Goal: Task Accomplishment & Management: Complete application form

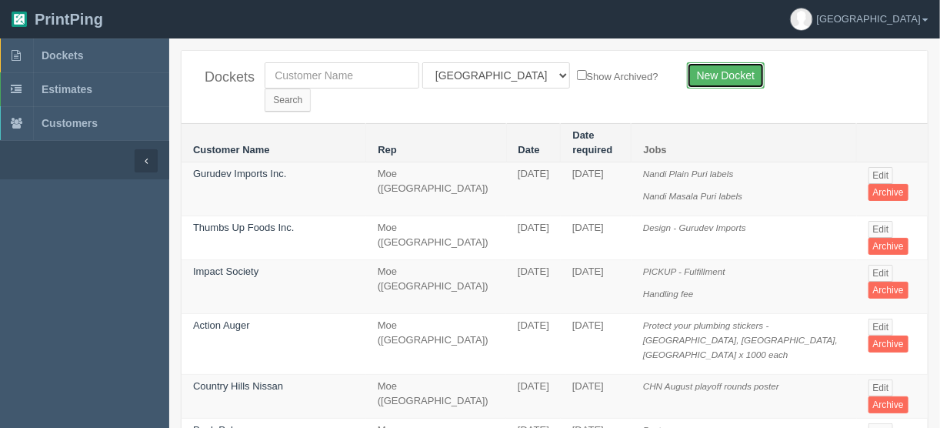
click at [712, 75] on link "New Docket" at bounding box center [726, 75] width 78 height 26
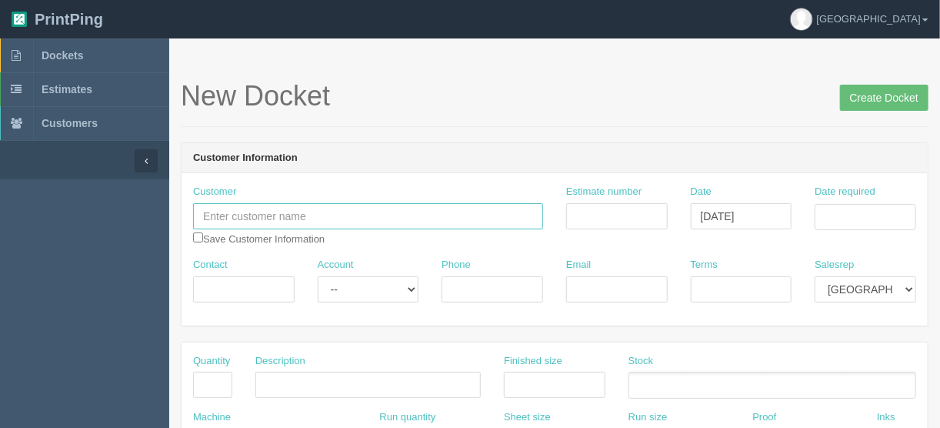
click at [218, 206] on input "text" at bounding box center [368, 216] width 350 height 26
paste input "Mady Mesina"
type input "Mady Mesina"
click at [223, 284] on input "Contact" at bounding box center [244, 289] width 102 height 26
paste input "Mady Mesina"
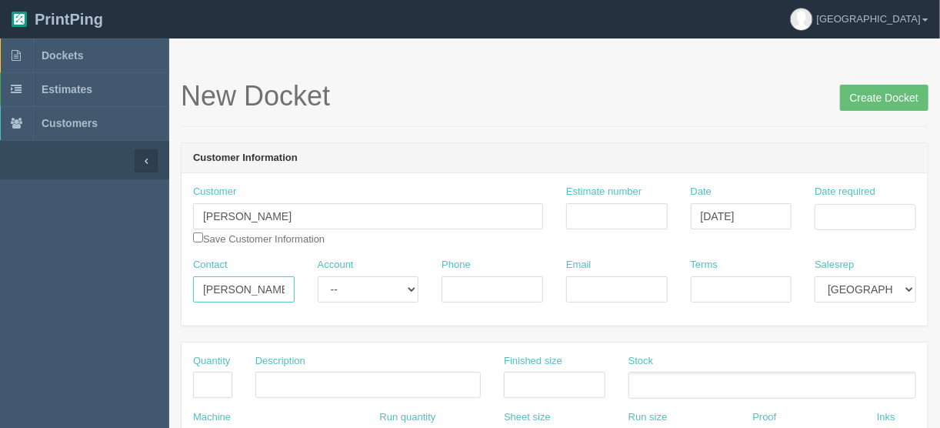
type input "Mady Mesina"
click at [488, 285] on input "Phone" at bounding box center [493, 289] width 102 height 26
paste input "5878972426"
type input "5878972426"
click at [582, 281] on input "Email" at bounding box center [617, 289] width 102 height 26
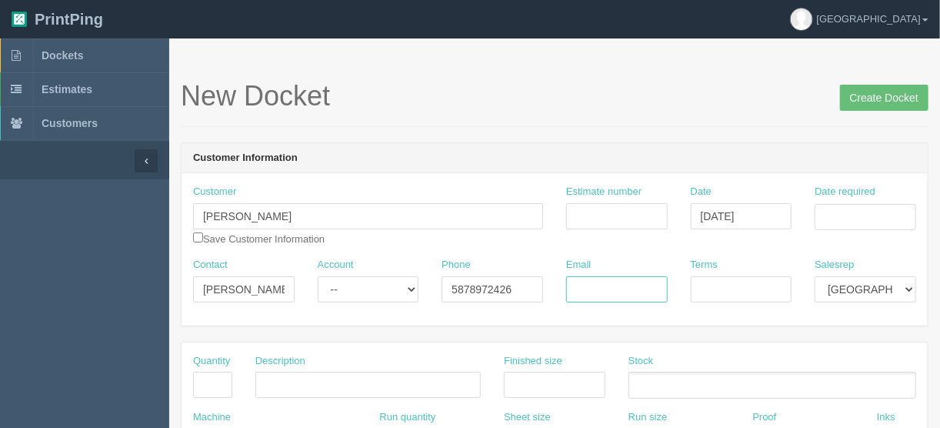
paste input "Madymesina@gmail.com"
type input "Madymesina@gmail.com"
click at [855, 214] on input "Date required" at bounding box center [866, 217] width 102 height 26
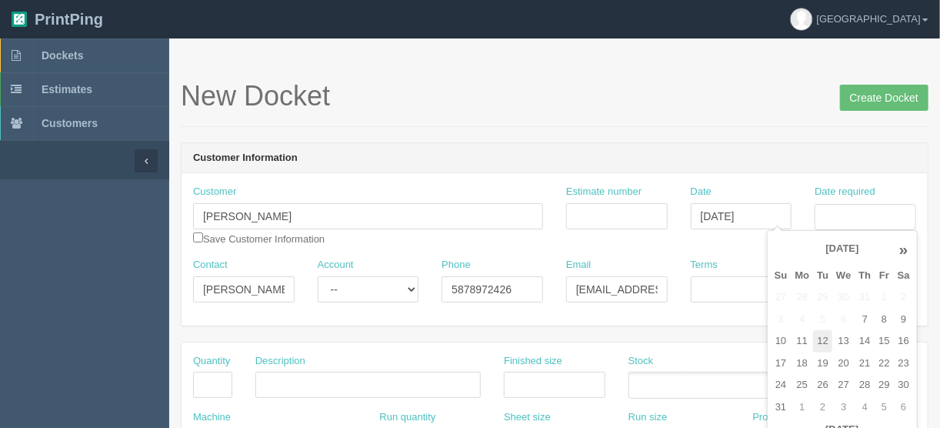
click at [818, 345] on td "12" at bounding box center [822, 341] width 19 height 22
click at [864, 340] on td "14" at bounding box center [865, 341] width 20 height 22
type input "August 14, 2025"
click at [596, 114] on div "New Docket Create Docket" at bounding box center [555, 104] width 748 height 46
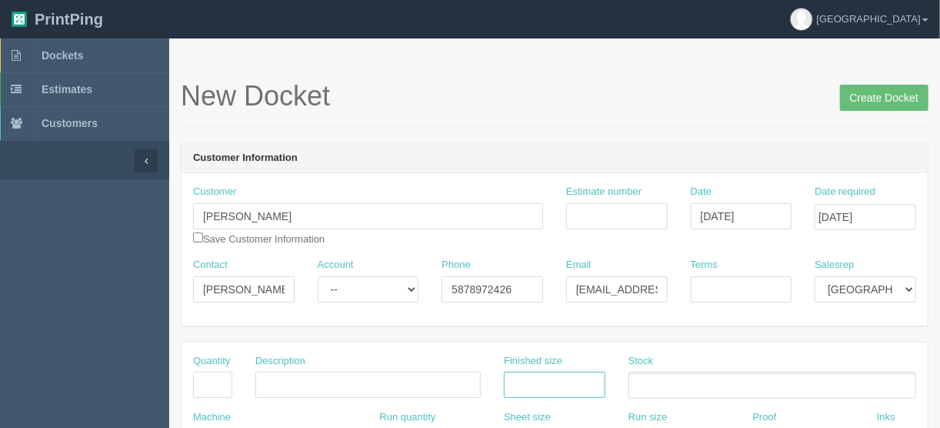
click at [519, 380] on input "text" at bounding box center [555, 385] width 102 height 26
type input "24" x 36""
drag, startPoint x: 615, startPoint y: 211, endPoint x: 591, endPoint y: 202, distance: 26.3
click at [615, 212] on input "Estimate number" at bounding box center [617, 216] width 102 height 26
type input "092034"
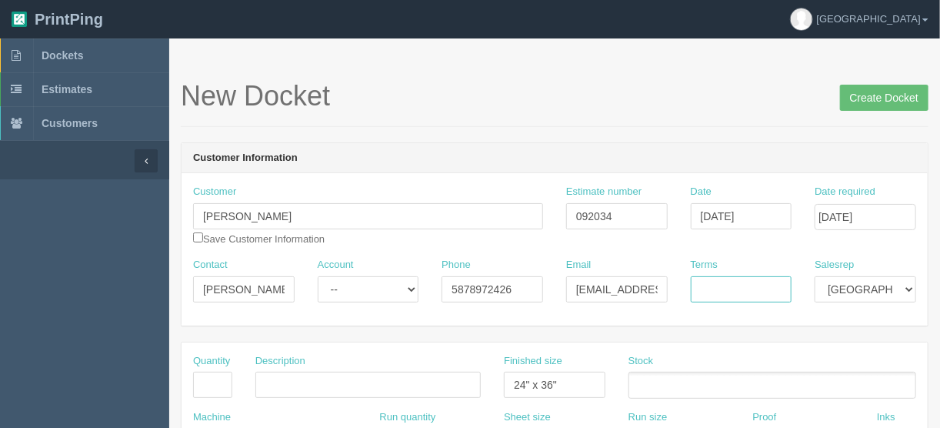
click at [705, 292] on input "Terms" at bounding box center [742, 289] width 102 height 26
type input "Due on receipt"
click at [222, 385] on input "text" at bounding box center [212, 385] width 39 height 26
drag, startPoint x: 207, startPoint y: 379, endPoint x: 316, endPoint y: 384, distance: 109.3
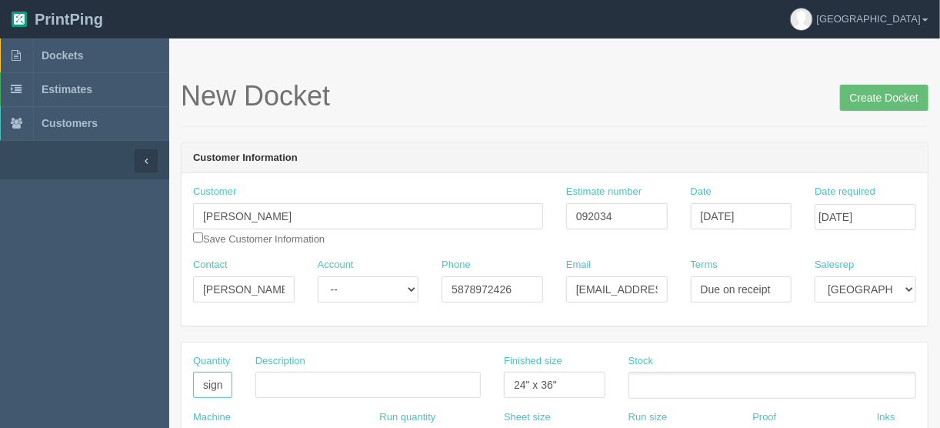
click at [316, 384] on div "Quantity 1Birthday sign Description Finished size 24" x 36" Stock" at bounding box center [555, 382] width 746 height 56
type input "1"
click at [279, 370] on div "Description" at bounding box center [367, 376] width 225 height 45
click at [274, 379] on input "text" at bounding box center [367, 385] width 225 height 26
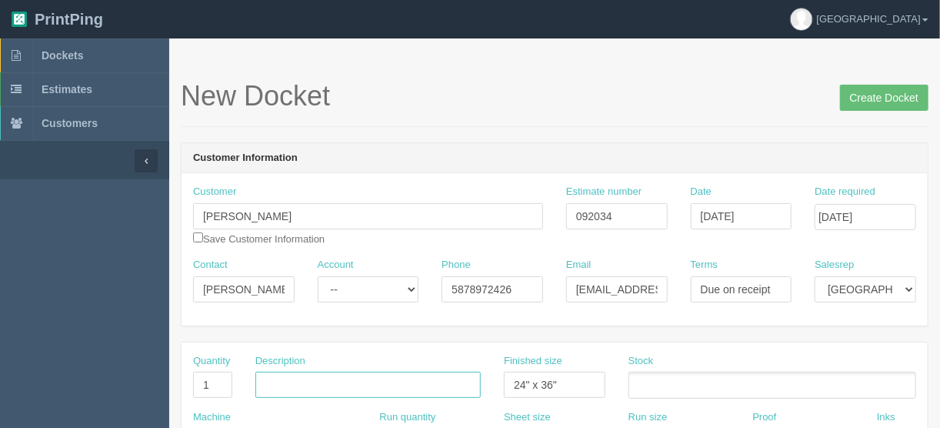
paste input "Birthday sign"
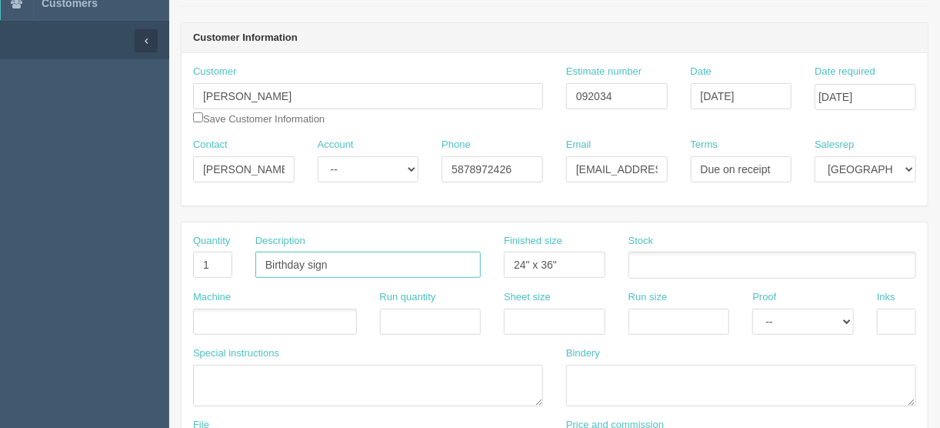
scroll to position [123, 0]
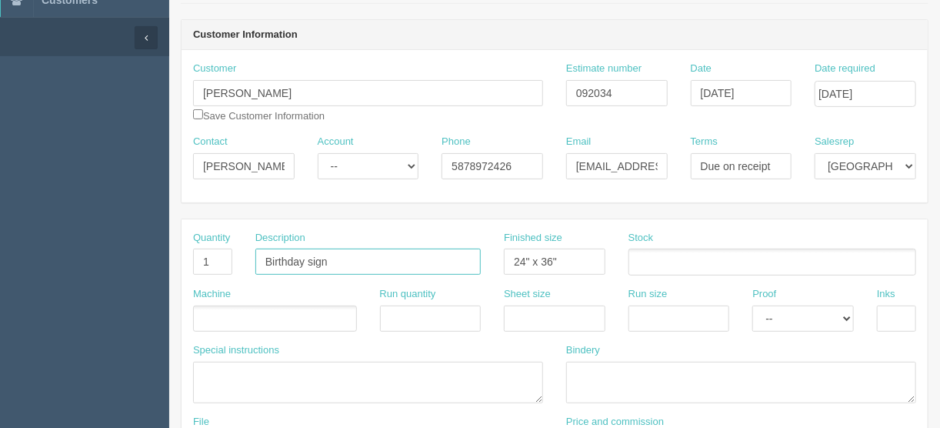
type input "Birthday sign"
click at [234, 316] on ul at bounding box center [275, 318] width 164 height 27
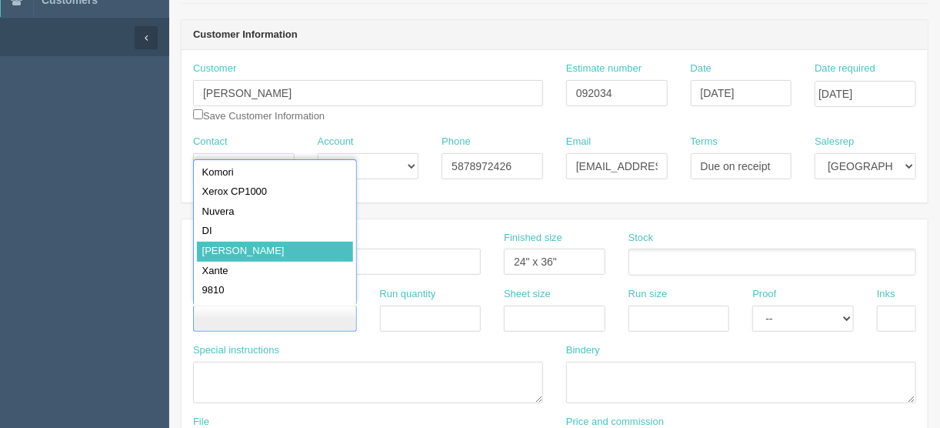
type input "[PERSON_NAME]"
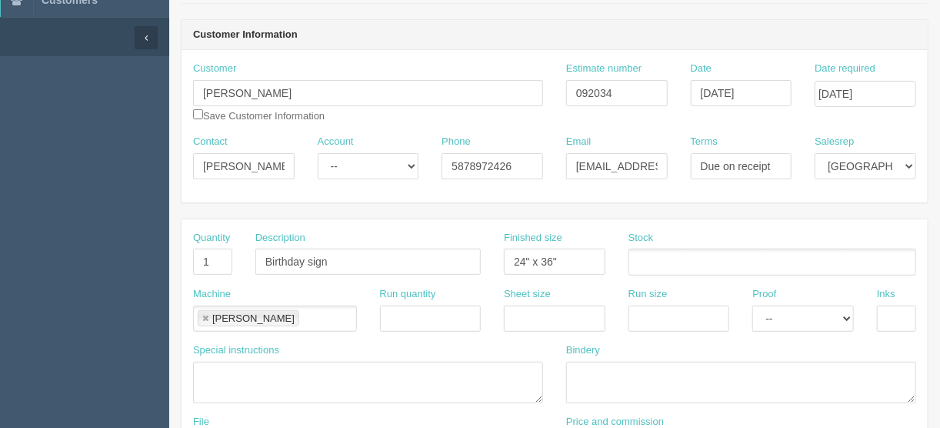
click at [641, 256] on input "text" at bounding box center [636, 263] width 15 height 22
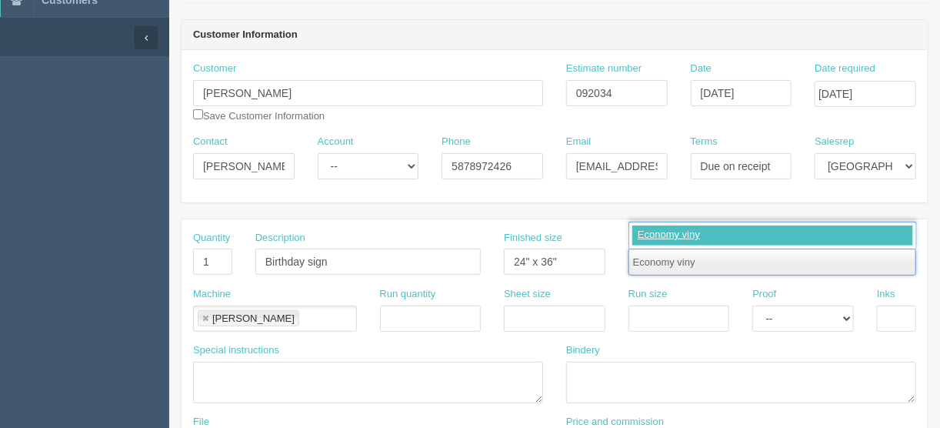
type input "Economy vinyl"
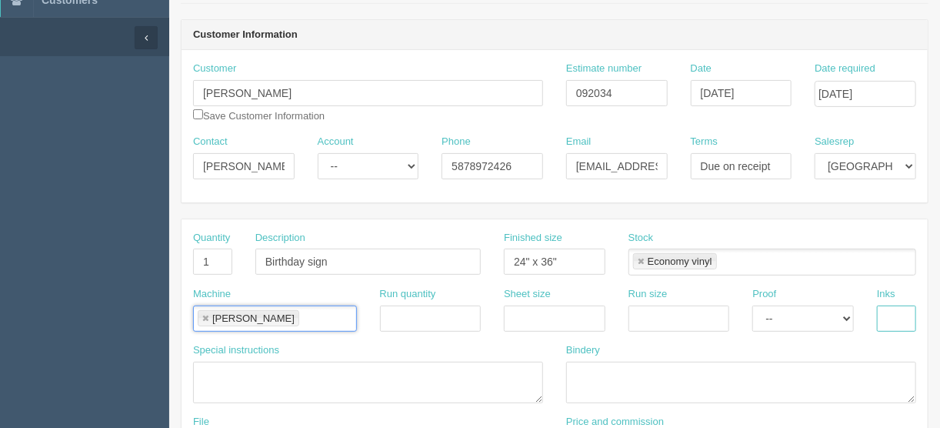
click at [892, 310] on input "text" at bounding box center [896, 318] width 39 height 26
type input "4/0"
click at [847, 318] on select "-- Email Hard Copy" at bounding box center [803, 318] width 102 height 26
select select "Hard Copy"
click at [752, 305] on select "-- Email Hard Copy" at bounding box center [803, 318] width 102 height 26
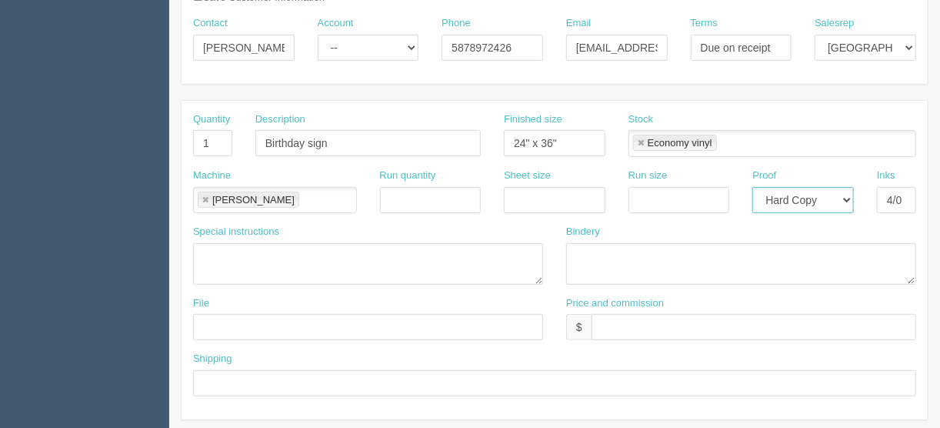
scroll to position [246, 0]
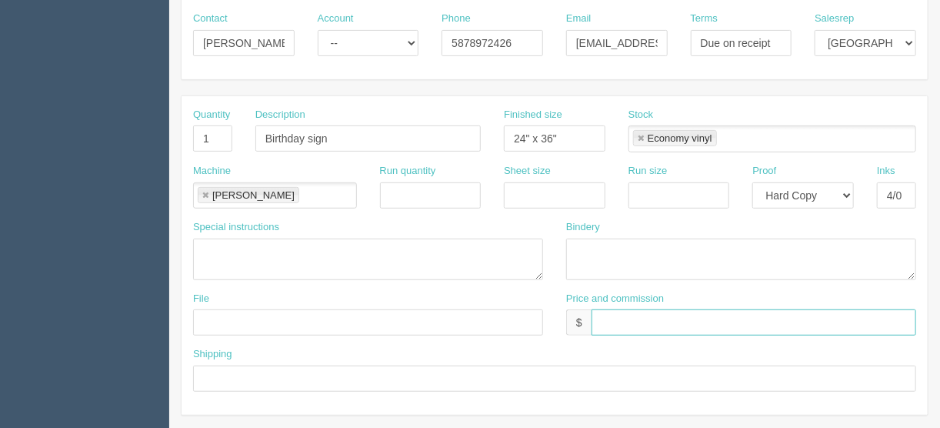
click at [604, 317] on input "text" at bounding box center [754, 322] width 325 height 26
type input "$102.69 | AR $36.44"
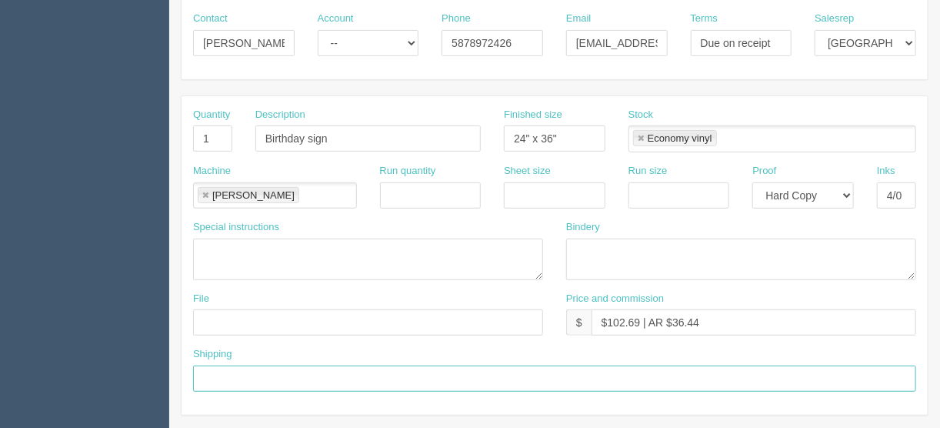
click at [239, 378] on input "text" at bounding box center [554, 378] width 723 height 26
type input "Call/email when ready"
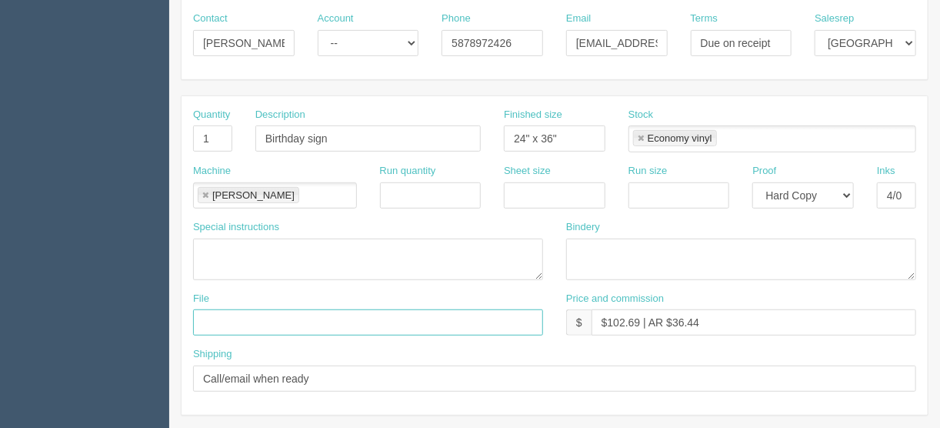
drag, startPoint x: 236, startPoint y: 315, endPoint x: 248, endPoint y: 302, distance: 18.5
click at [236, 315] on input "text" at bounding box center [368, 322] width 350 height 26
type input "files@allrush.ca"
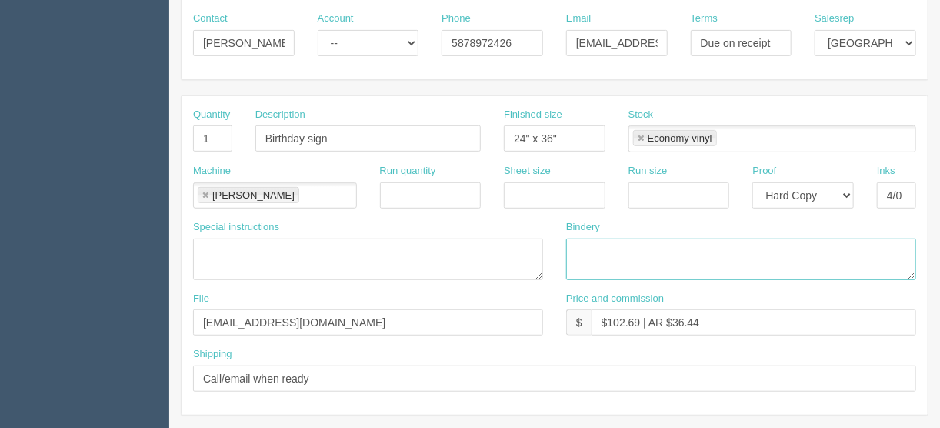
click at [570, 247] on textarea at bounding box center [741, 259] width 350 height 42
click at [644, 252] on textarea "ARB - Trim" at bounding box center [741, 259] width 350 height 42
click at [772, 250] on textarea "ARB - Trim and mount to foamcore - $" at bounding box center [741, 259] width 350 height 42
type textarea "ARB - Trim and mount to foamcore - $25.00"
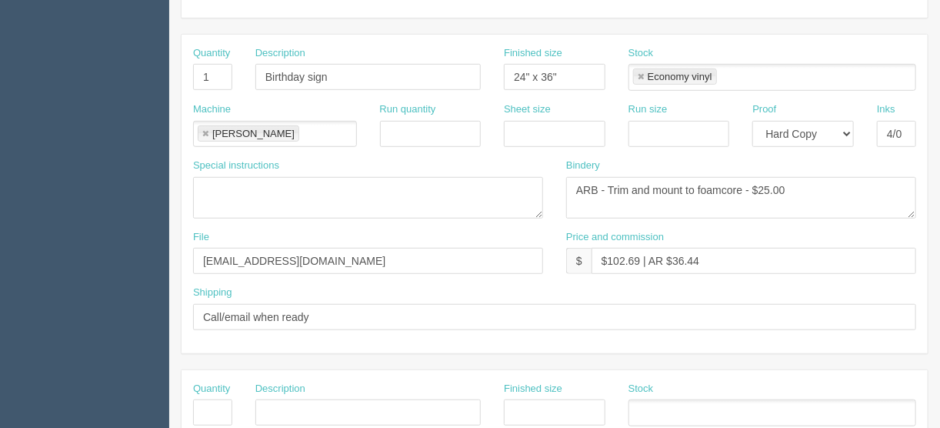
scroll to position [123, 0]
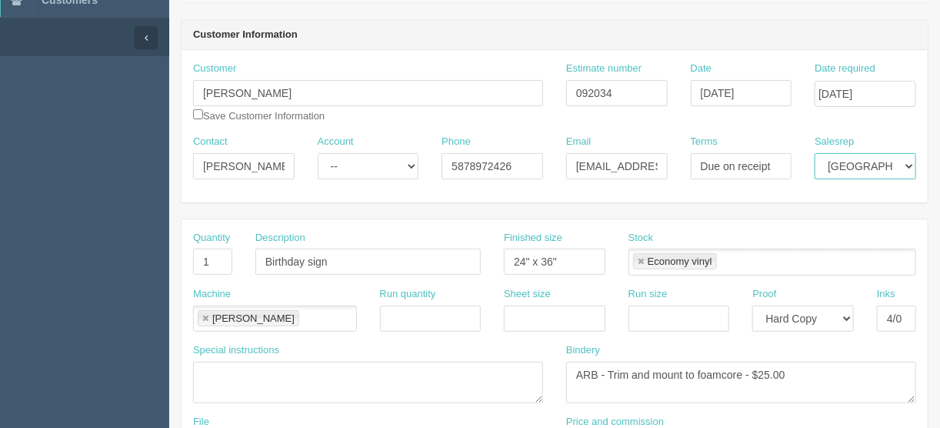
click at [909, 165] on select "Mark Mikayla Aly Arif Stacy Rebecca Matthew Viki Phil Greg Jim Sam Brandon Zuna…" at bounding box center [866, 166] width 102 height 26
select select "1"
click at [815, 153] on select "Mark Mikayla Aly Arif Stacy Rebecca Matthew Viki Phil Greg Jim Sam Brandon Zuna…" at bounding box center [866, 166] width 102 height 26
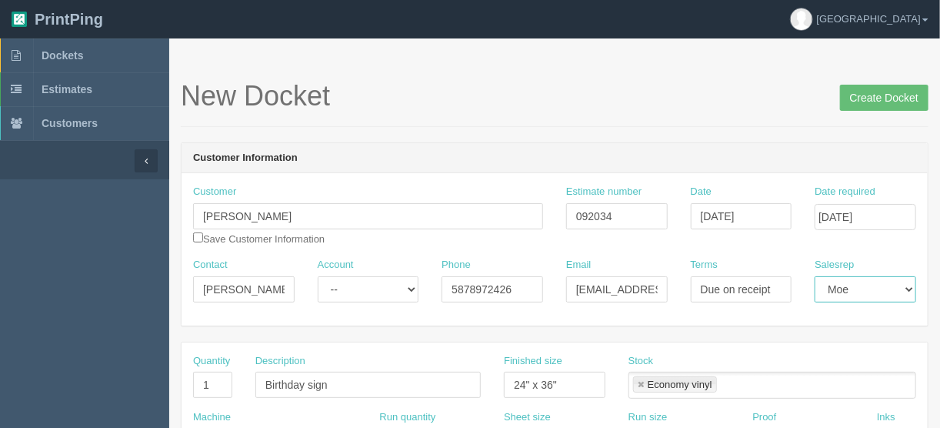
scroll to position [0, 0]
click at [883, 99] on input "Create Docket" at bounding box center [884, 98] width 88 height 26
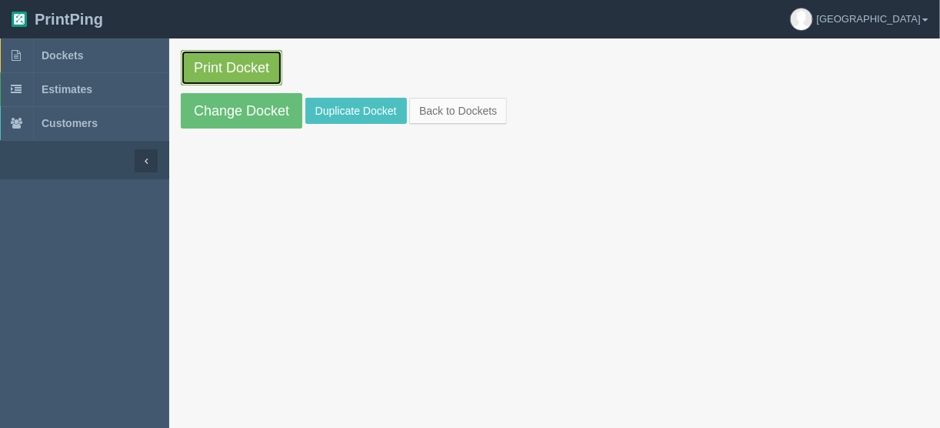
click at [242, 64] on link "Print Docket" at bounding box center [232, 67] width 102 height 35
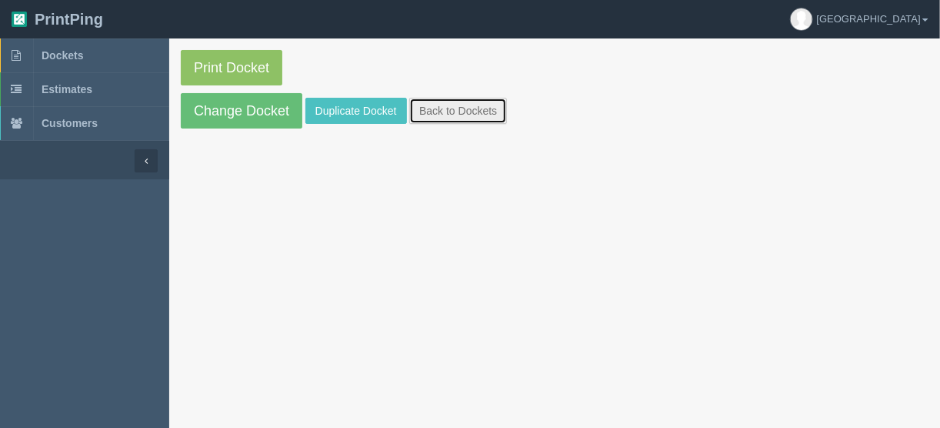
click at [456, 108] on link "Back to Dockets" at bounding box center [458, 111] width 98 height 26
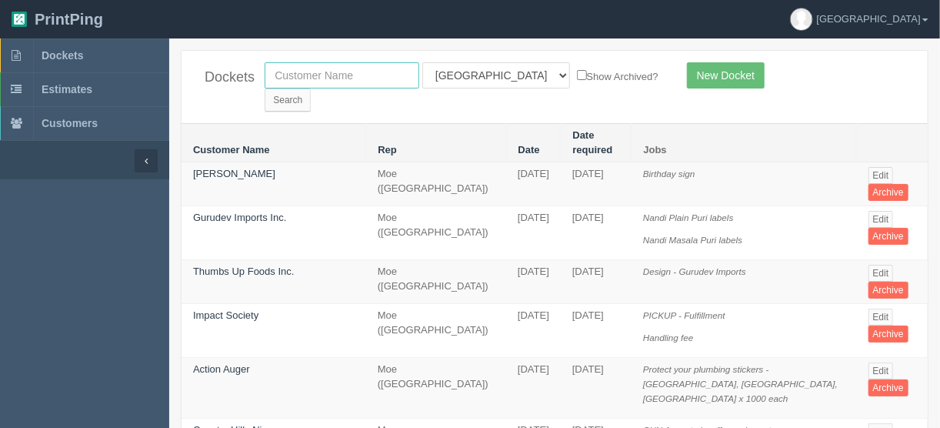
click at [338, 70] on input "text" at bounding box center [342, 75] width 155 height 26
type input "mercedes"
click at [488, 73] on select "All Users Ali Ali Test 1 Aly Amy Ankit Arif Brandon Dan France Greg Jim Mark Ma…" at bounding box center [496, 75] width 148 height 26
select select
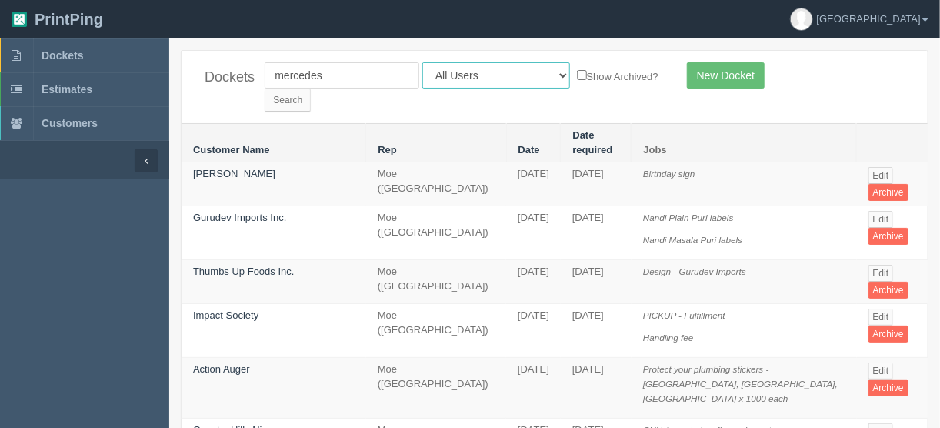
click at [422, 62] on select "All Users Ali Ali Test 1 Aly Amy Ankit Arif Brandon Dan France Greg Jim Mark Ma…" at bounding box center [496, 75] width 148 height 26
click at [311, 88] on input "Search" at bounding box center [288, 99] width 46 height 23
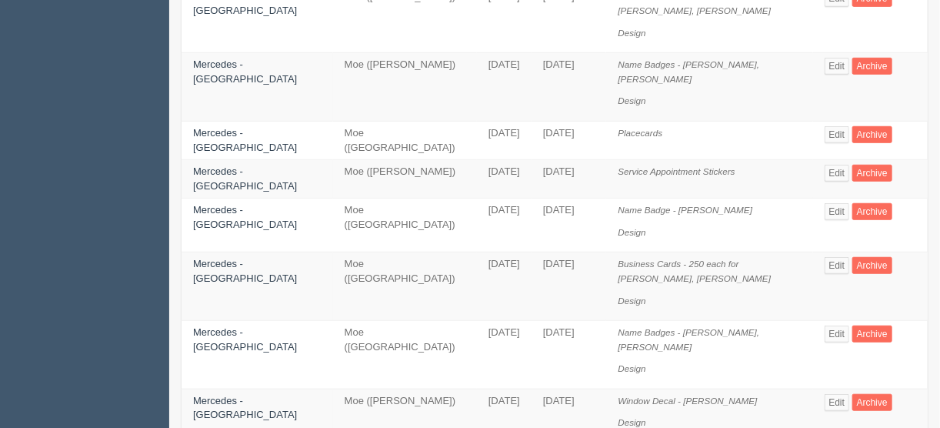
scroll to position [369, 0]
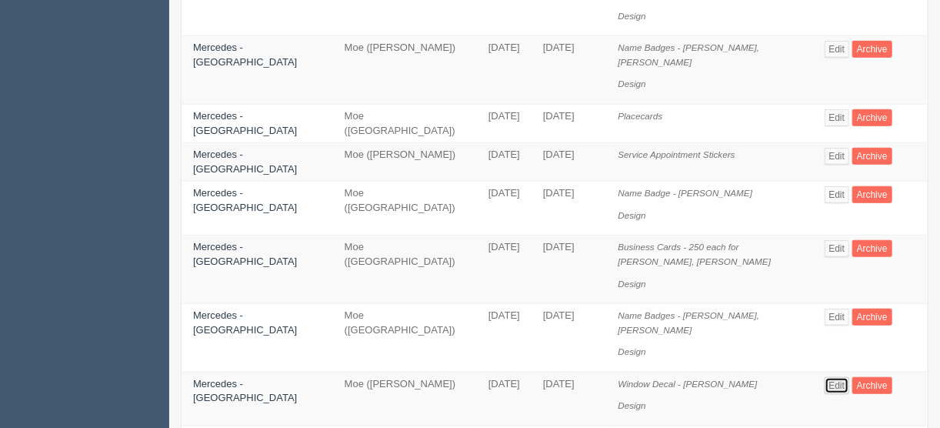
click at [828, 377] on link "Edit" at bounding box center [837, 385] width 25 height 17
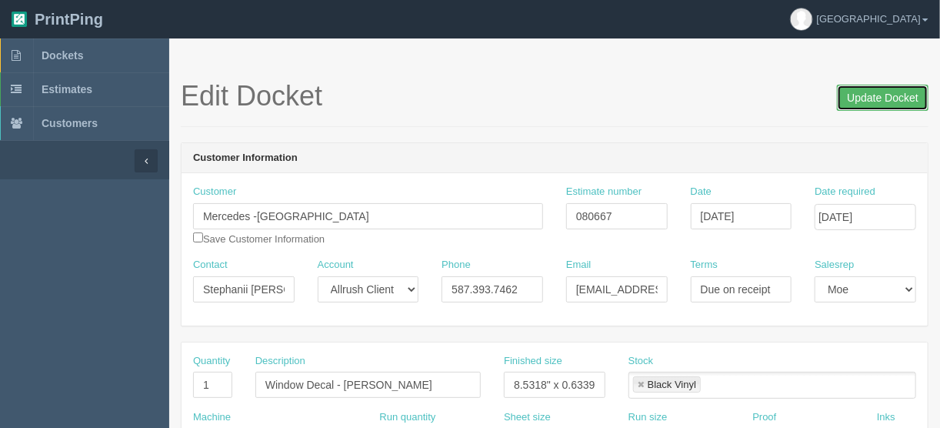
click at [884, 101] on input "Update Docket" at bounding box center [883, 98] width 92 height 26
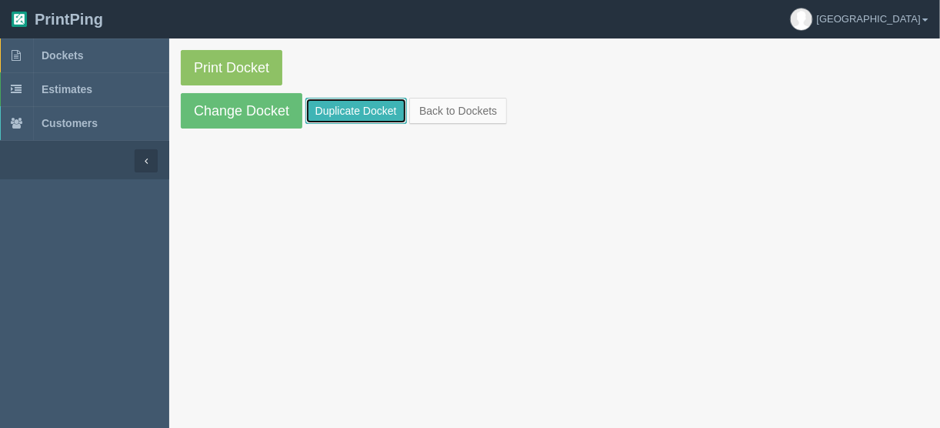
click at [324, 105] on link "Duplicate Docket" at bounding box center [356, 111] width 102 height 26
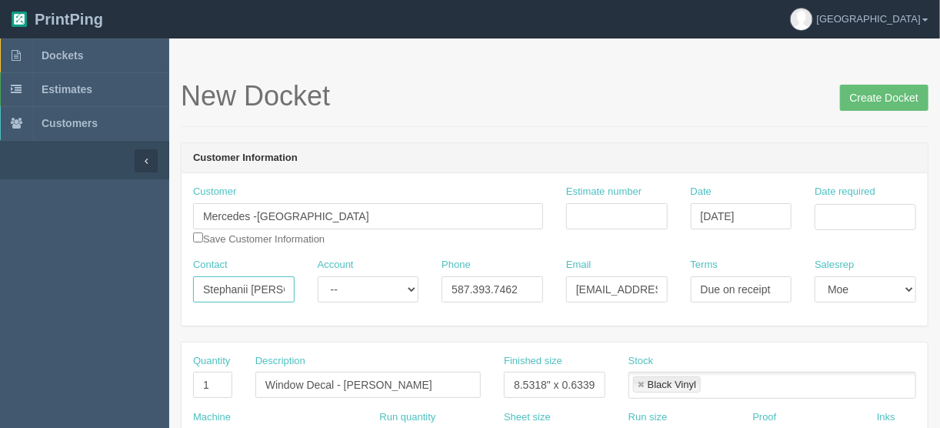
drag, startPoint x: 278, startPoint y: 282, endPoint x: 146, endPoint y: 290, distance: 132.5
paste input "Anna Antipova"
type input "Anna Antipova"
drag, startPoint x: 522, startPoint y: 291, endPoint x: 375, endPoint y: 290, distance: 147.7
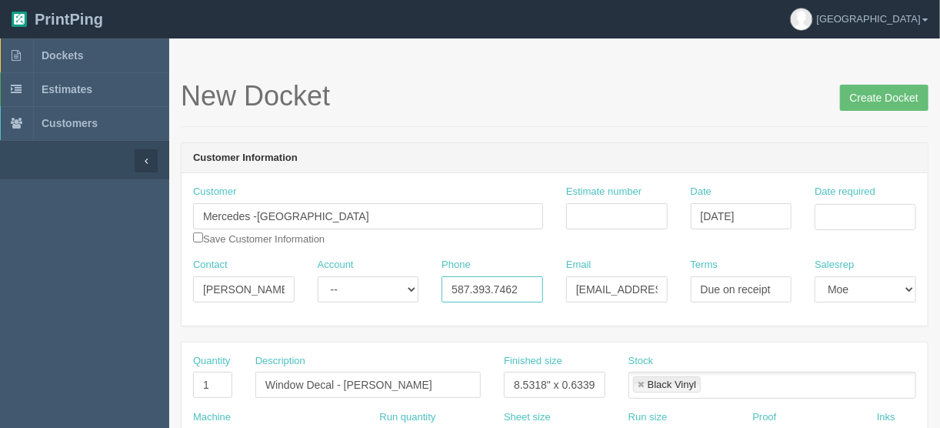
click at [378, 286] on div "Contact Anna Antipova Account -- Existing Client Allrush Client Rep Client Phon…" at bounding box center [555, 286] width 746 height 56
paste input "403.930.7778"
type input "403.930.7778"
drag, startPoint x: 572, startPoint y: 287, endPoint x: 708, endPoint y: 285, distance: 135.4
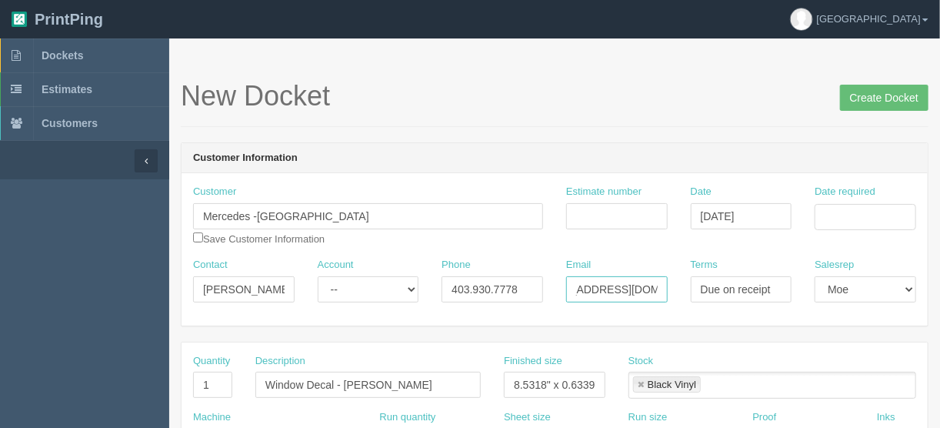
click at [708, 285] on div "Contact Anna Antipova Account -- Existing Client Allrush Client Rep Client Phon…" at bounding box center [555, 286] width 746 height 56
type input "v"
paste input "aantipova@mbcountryhills.com"
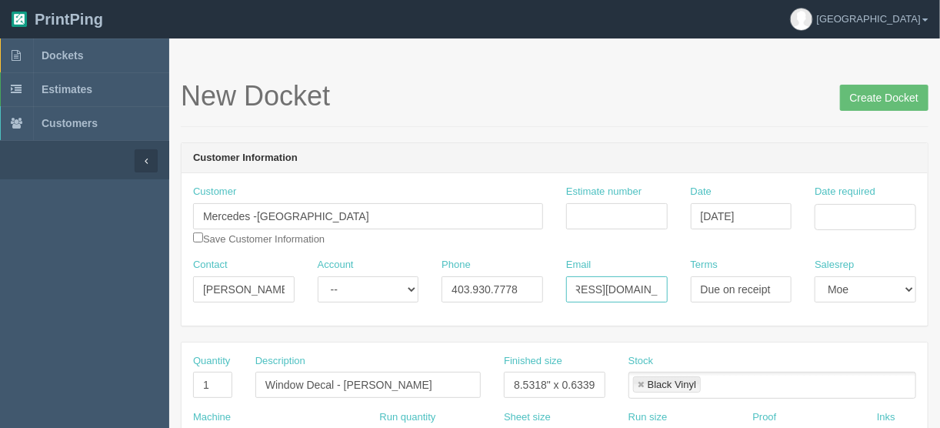
type input "aantipova@mbcountryhills.com"
click at [633, 222] on input "Estimate number" at bounding box center [617, 216] width 102 height 26
type input "080667"
click at [861, 208] on input "Date required" at bounding box center [866, 217] width 102 height 26
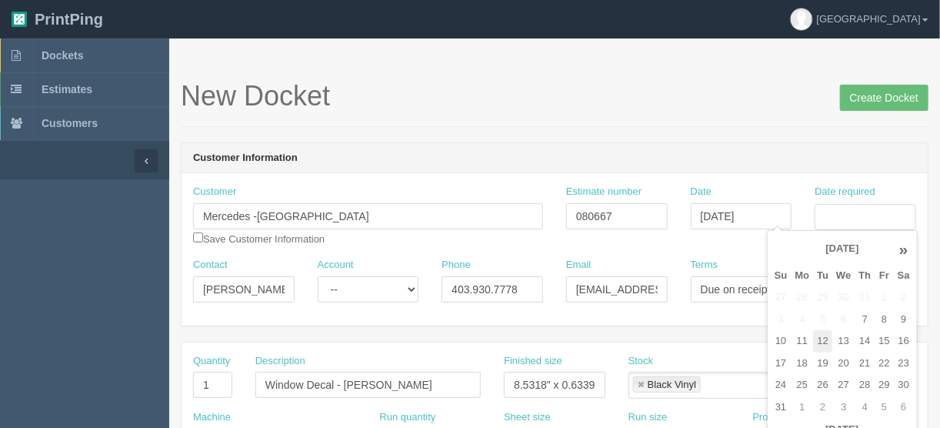
click at [828, 342] on td "12" at bounding box center [822, 341] width 19 height 22
click at [840, 342] on td "13" at bounding box center [843, 341] width 22 height 22
type input "August 13, 2025"
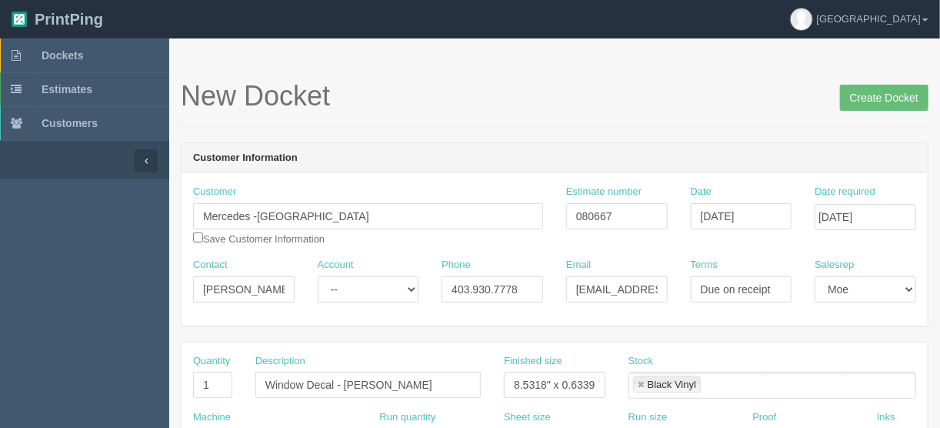
click at [455, 96] on h1 "New Docket Create Docket" at bounding box center [555, 96] width 748 height 31
drag, startPoint x: 433, startPoint y: 381, endPoint x: 345, endPoint y: 381, distance: 88.5
click at [345, 381] on input "Window Decal - [PERSON_NAME]" at bounding box center [367, 385] width 225 height 26
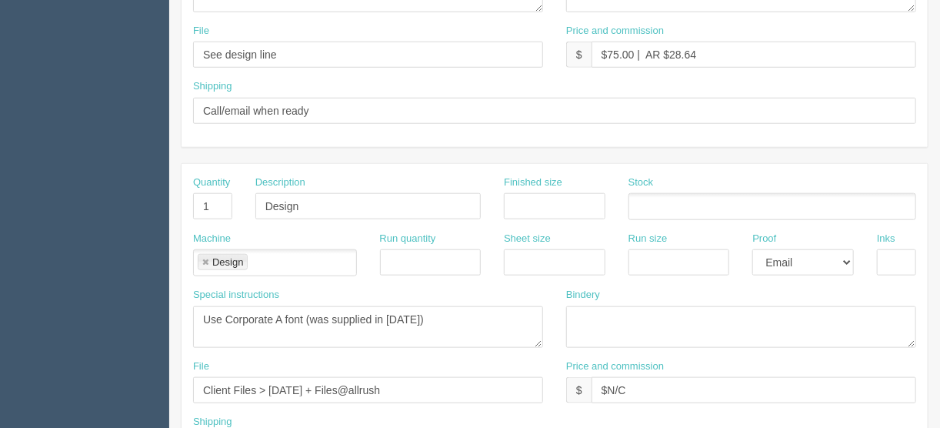
scroll to position [554, 0]
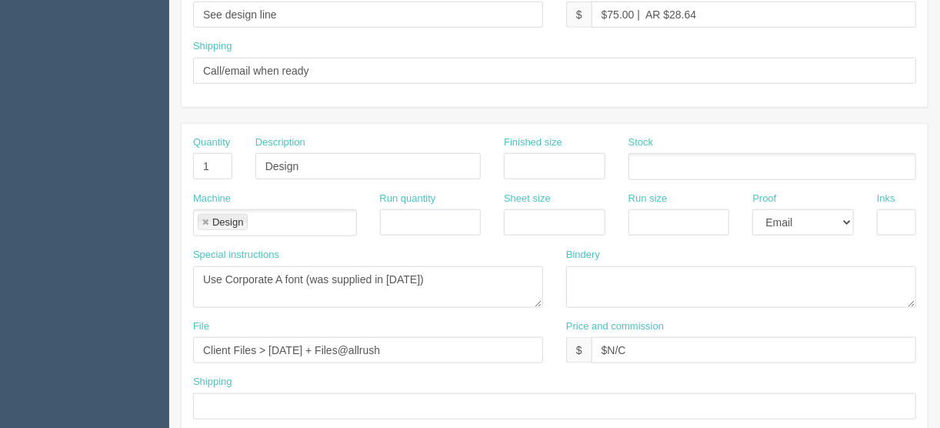
type input "Window Decal - Candice He"
drag, startPoint x: 310, startPoint y: 345, endPoint x: 271, endPoint y: 339, distance: 39.6
click at [271, 339] on input "Client Files > February 2025 + Files@allrush" at bounding box center [368, 350] width 350 height 26
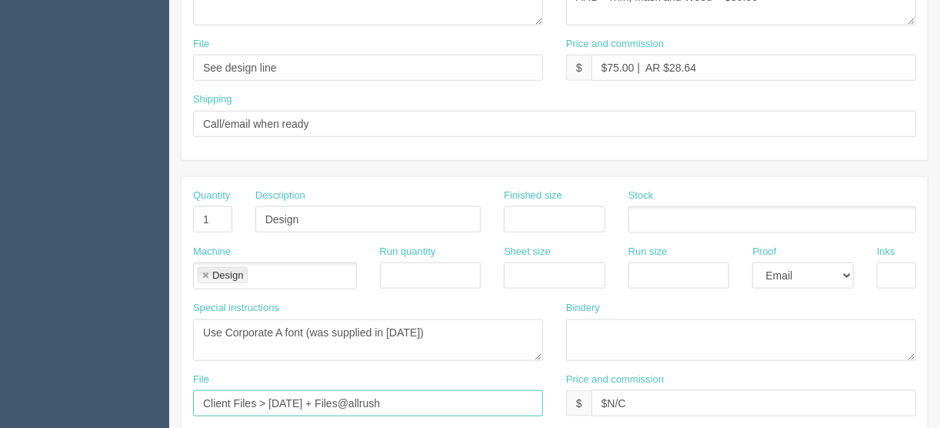
scroll to position [431, 0]
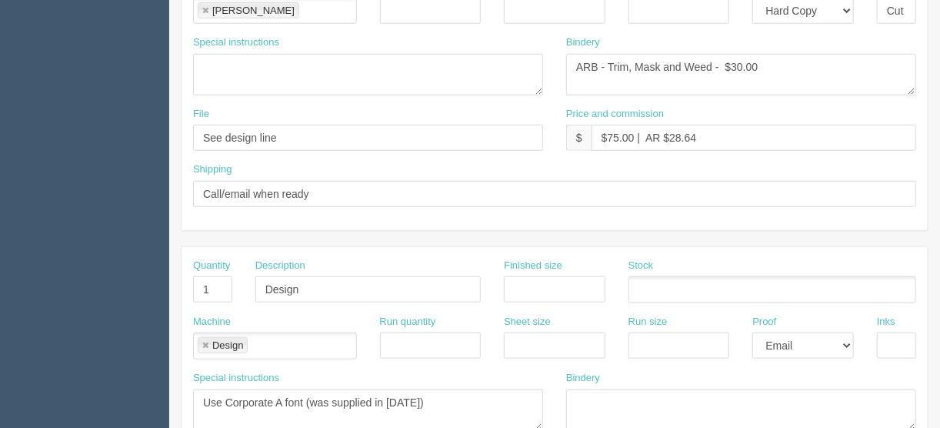
type input "Client Files > June 2025 + Files@allrush"
click at [291, 135] on input "See design line" at bounding box center [368, 138] width 350 height 26
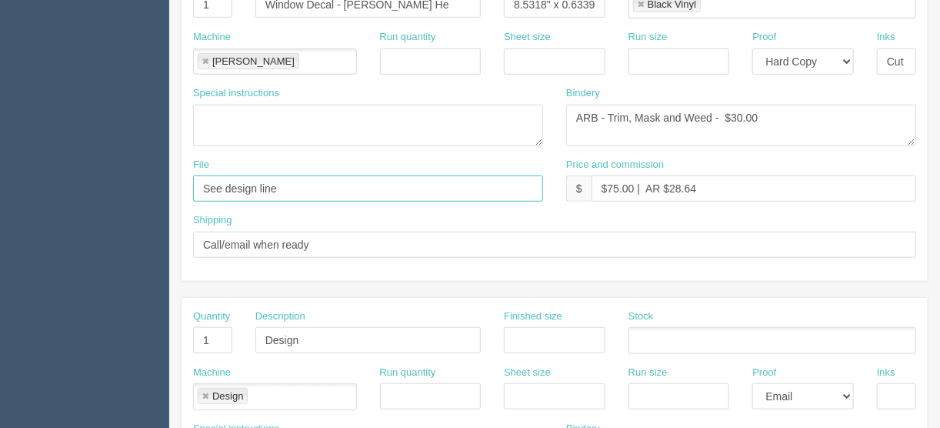
scroll to position [308, 0]
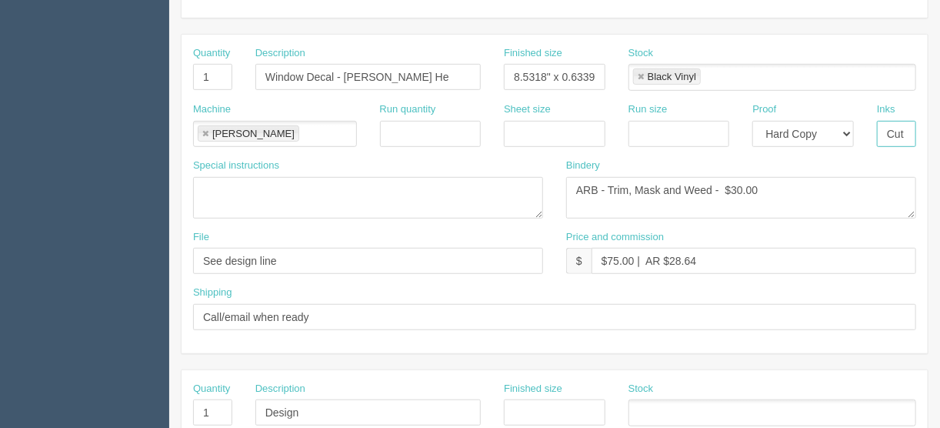
click at [892, 132] on input "Cut only Black Vinyl" at bounding box center [896, 134] width 39 height 26
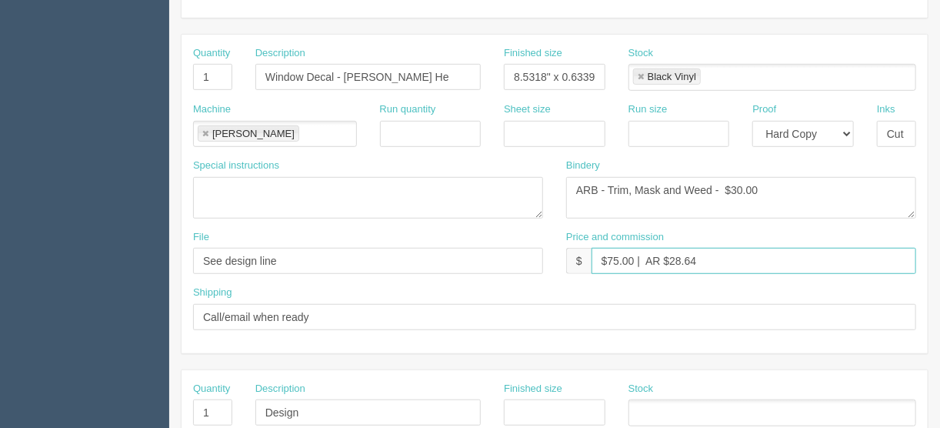
click at [702, 258] on input "$75.00 | AR $28.64" at bounding box center [754, 261] width 325 height 26
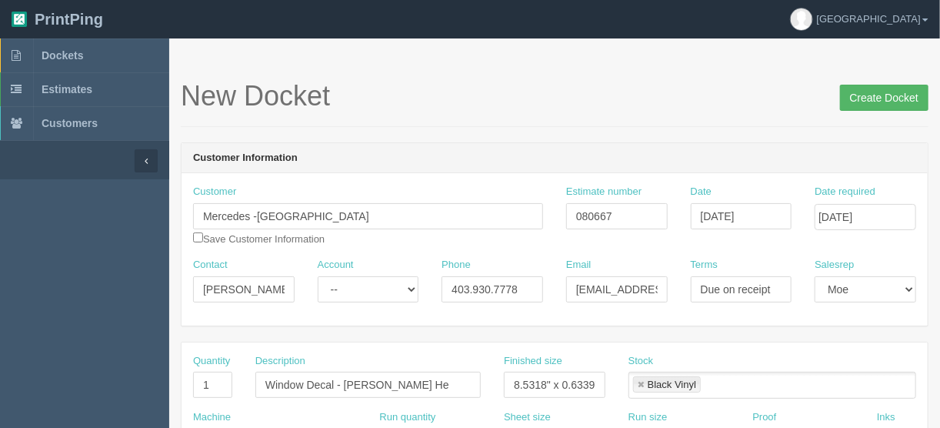
type input "$75.00 | AR $28.43"
click at [883, 94] on input "Create Docket" at bounding box center [884, 98] width 88 height 26
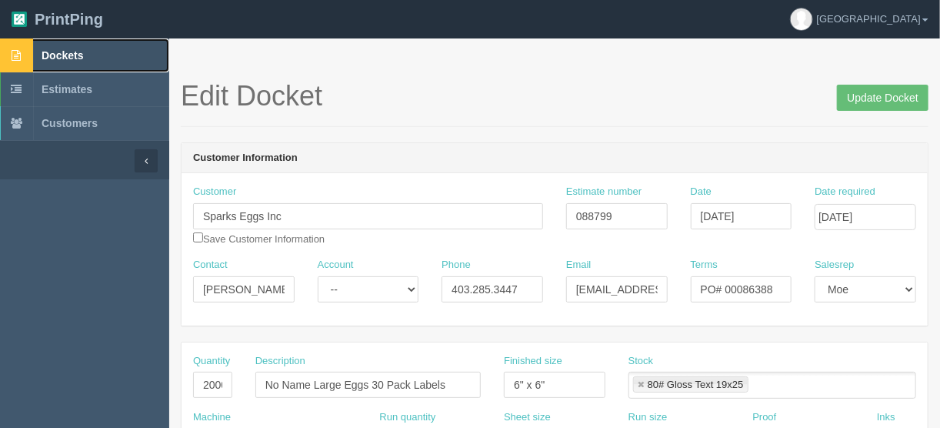
click at [56, 52] on span "Dockets" at bounding box center [63, 55] width 42 height 12
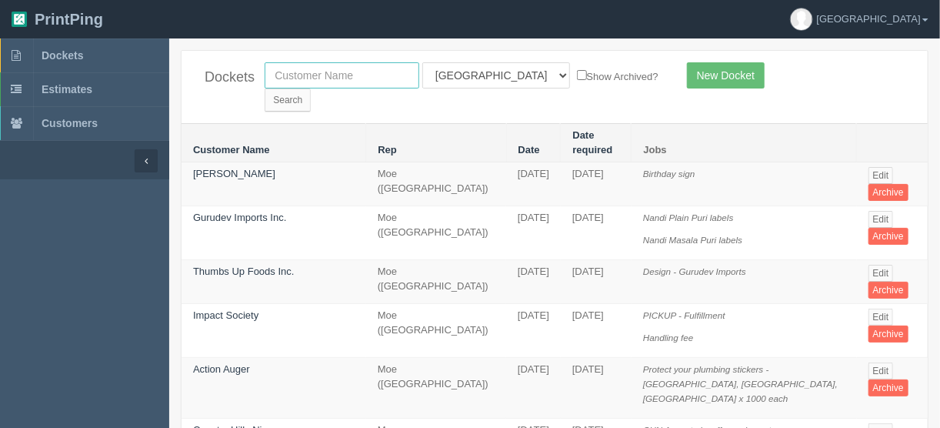
click at [375, 76] on input "text" at bounding box center [342, 75] width 155 height 26
type input "mercedes"
click at [491, 71] on select "All Users Ali Ali Test 1 Aly Amy Ankit Arif Brandon Dan France Greg Jim Mark Ma…" at bounding box center [496, 75] width 148 height 26
select select
click at [422, 62] on select "All Users Ali Ali Test 1 Aly Amy Ankit Arif Brandon Dan France Greg Jim Mark Ma…" at bounding box center [496, 75] width 148 height 26
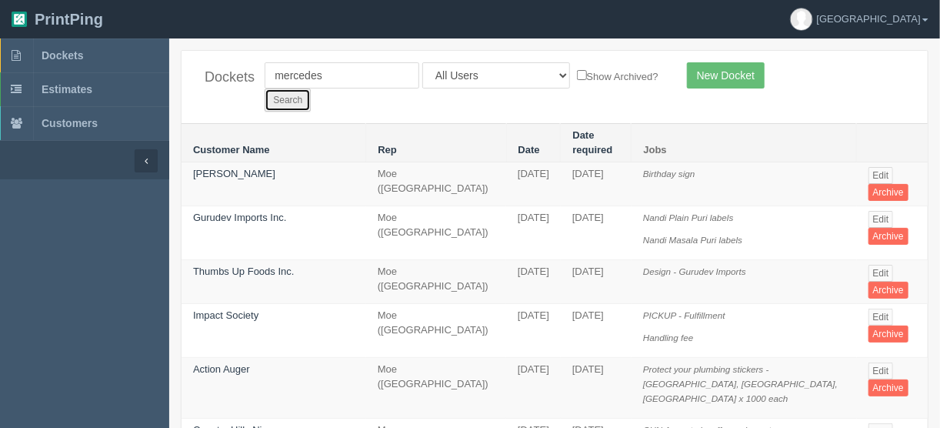
click at [311, 88] on input "Search" at bounding box center [288, 99] width 46 height 23
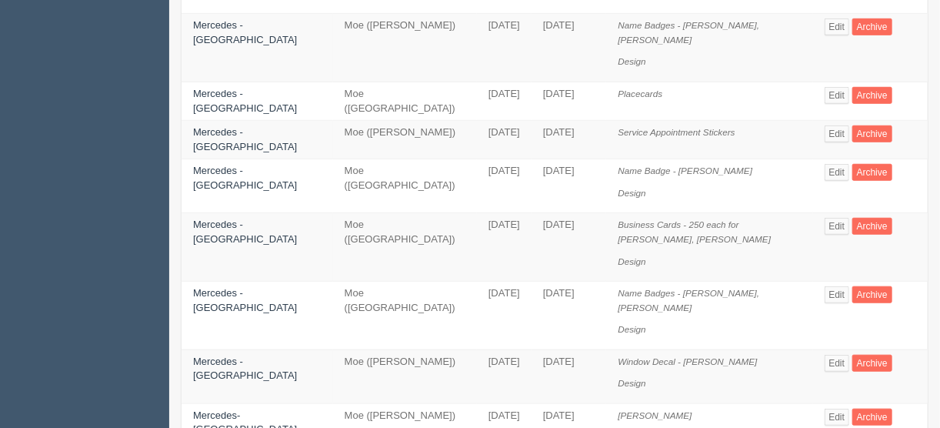
scroll to position [431, 0]
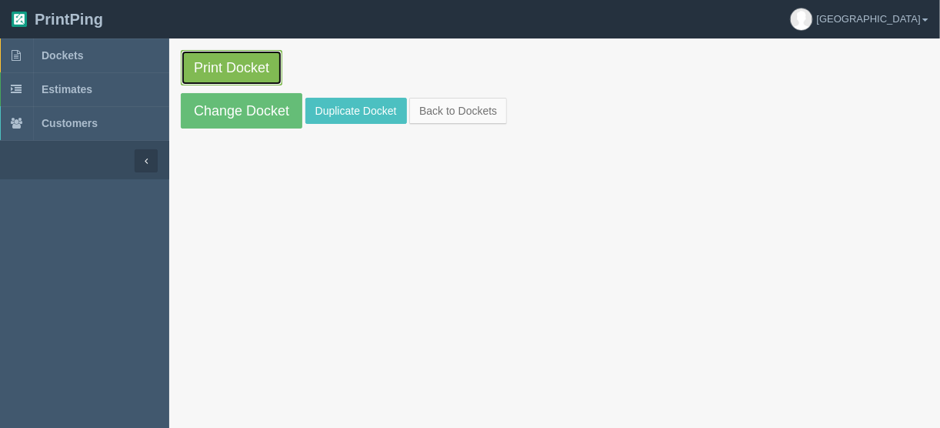
click at [230, 66] on link "Print Docket" at bounding box center [232, 67] width 102 height 35
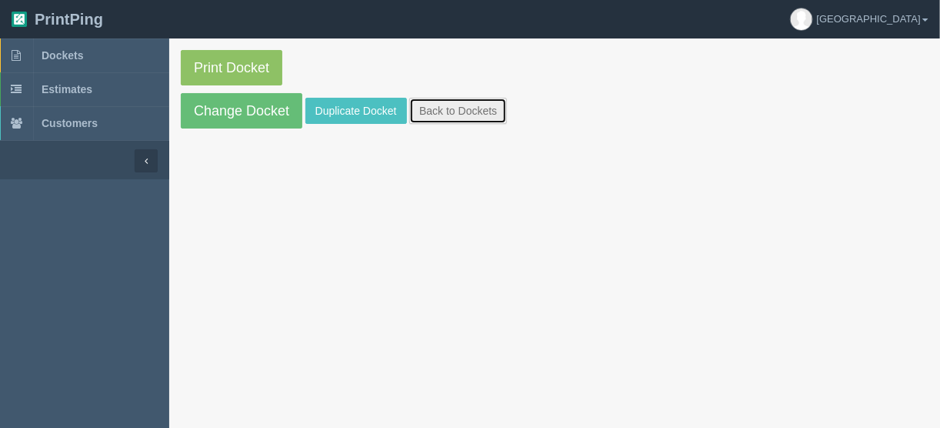
click at [474, 104] on link "Back to Dockets" at bounding box center [458, 111] width 98 height 26
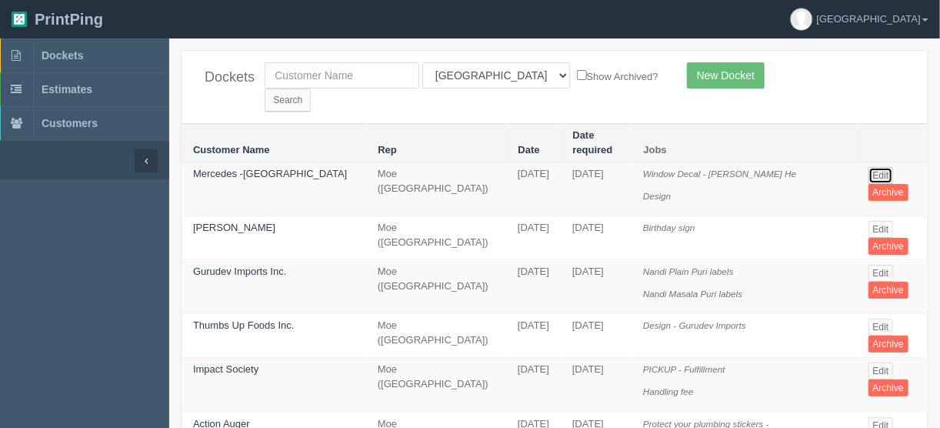
click at [874, 167] on link "Edit" at bounding box center [880, 175] width 25 height 17
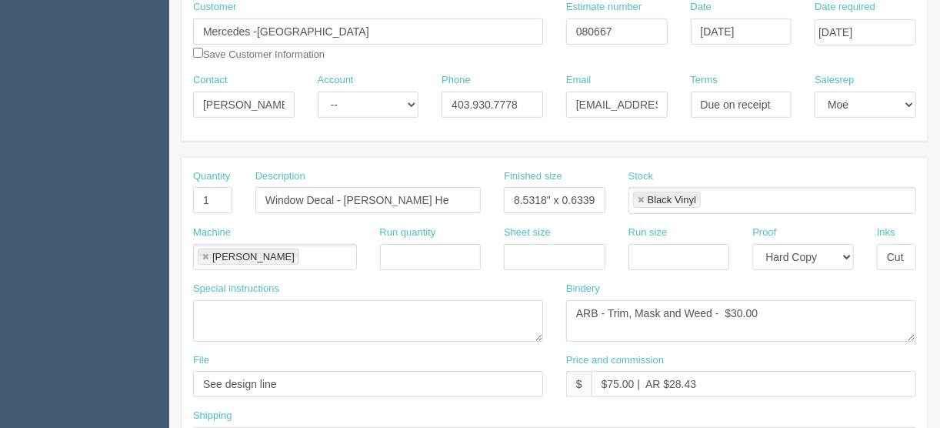
scroll to position [246, 0]
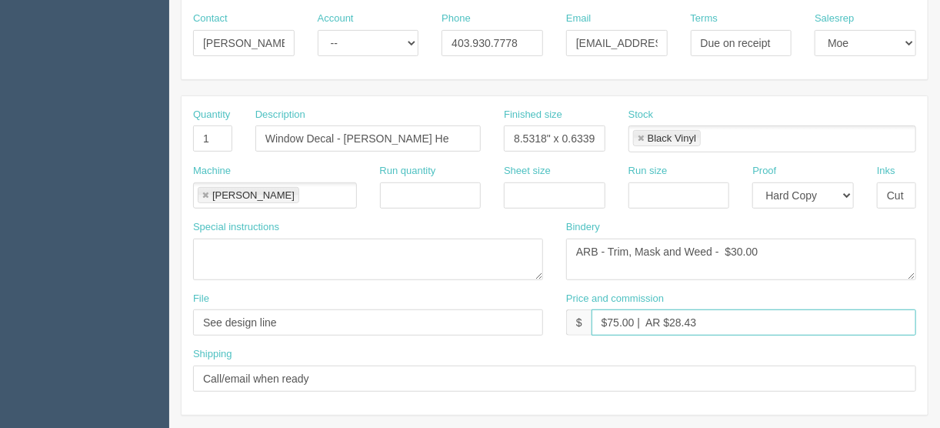
drag, startPoint x: 712, startPoint y: 321, endPoint x: 684, endPoint y: 314, distance: 28.5
click at [684, 314] on input "$75.00 | AR $28.43" at bounding box center [754, 322] width 325 height 26
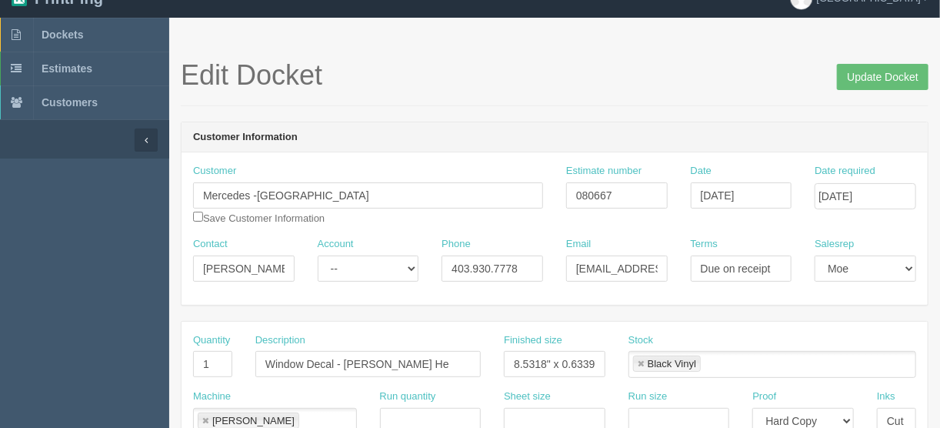
scroll to position [0, 0]
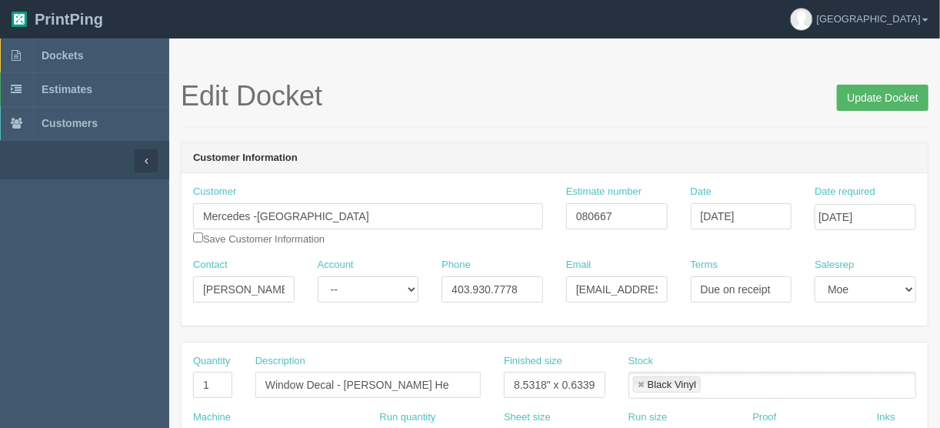
type input "$75.00 | AR $28.64"
click at [893, 95] on input "Update Docket" at bounding box center [883, 98] width 92 height 26
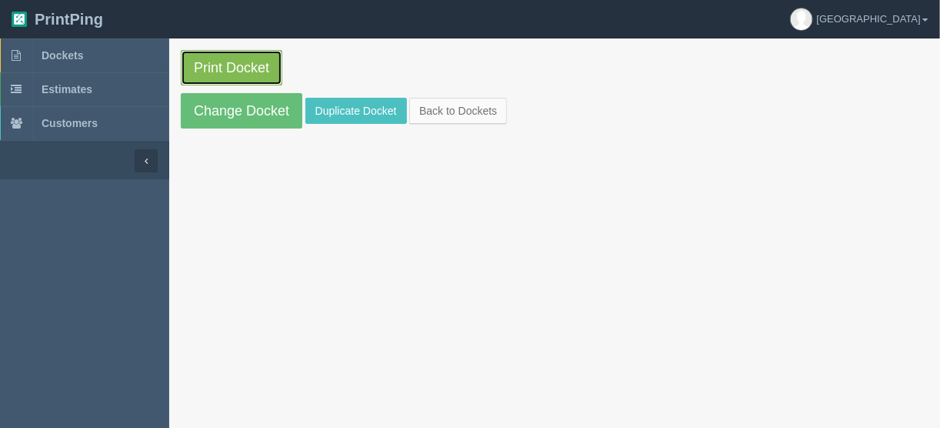
click at [231, 68] on link "Print Docket" at bounding box center [232, 67] width 102 height 35
